Goal: Manage account settings

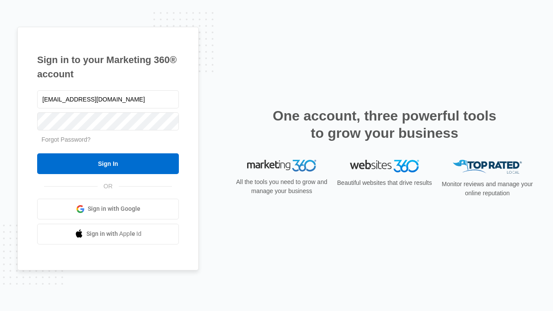
type input "dankie614@gmail.com"
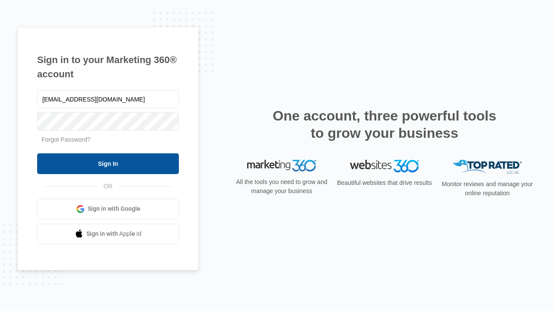
click at [108, 163] on input "Sign In" at bounding box center [108, 163] width 142 height 21
